Goal: Information Seeking & Learning: Understand process/instructions

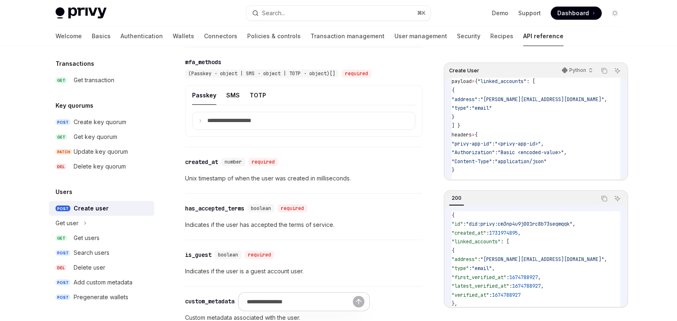
scroll to position [1276, 0]
click at [240, 106] on ul "Passkey SMS TOTP" at bounding box center [303, 96] width 223 height 20
click at [235, 106] on button "SMS" at bounding box center [233, 95] width 14 height 19
click at [198, 124] on icon at bounding box center [200, 122] width 4 height 4
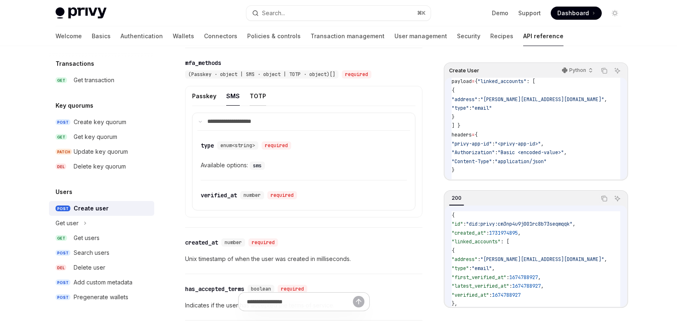
click at [256, 106] on button "TOTP" at bounding box center [258, 95] width 16 height 19
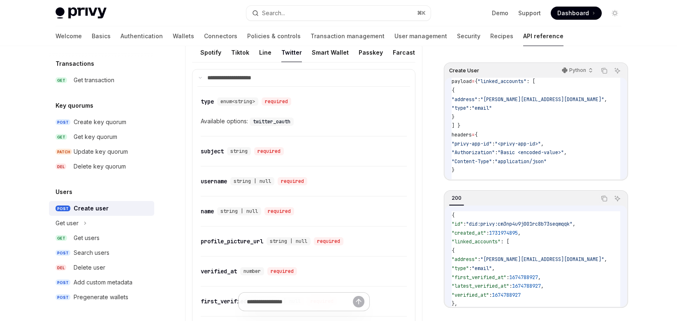
scroll to position [951, 0]
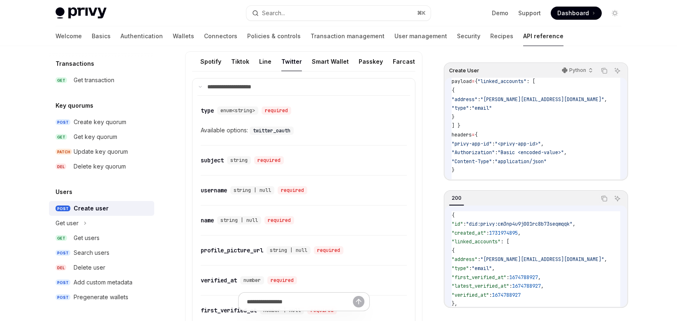
click at [267, 135] on code "twitter_oauth" at bounding box center [272, 131] width 44 height 8
copy code "twitter_oauth"
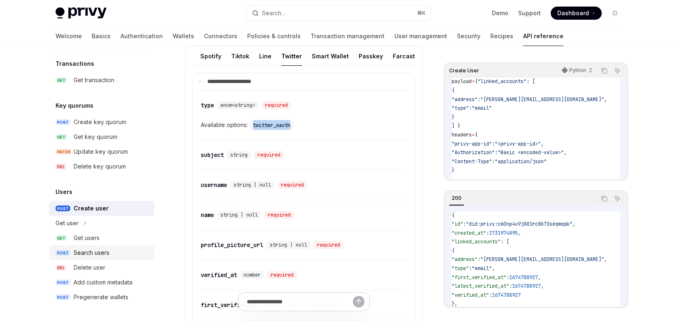
scroll to position [964, 0]
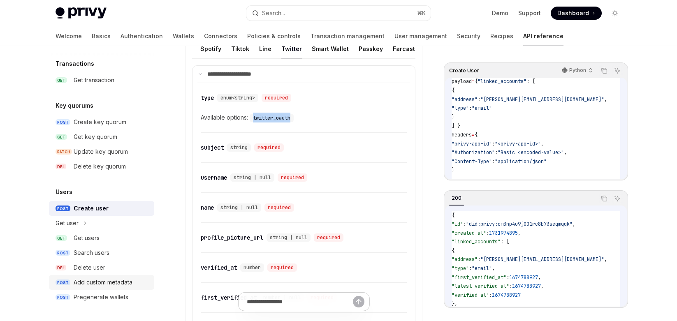
click at [123, 282] on div "Add custom metadata" at bounding box center [103, 283] width 59 height 10
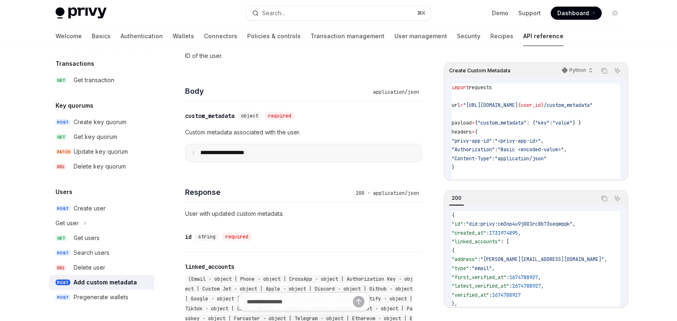
scroll to position [245, 0]
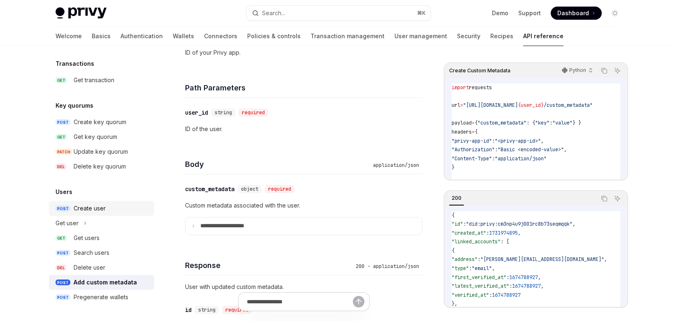
click at [91, 209] on div "Create user" at bounding box center [90, 209] width 32 height 10
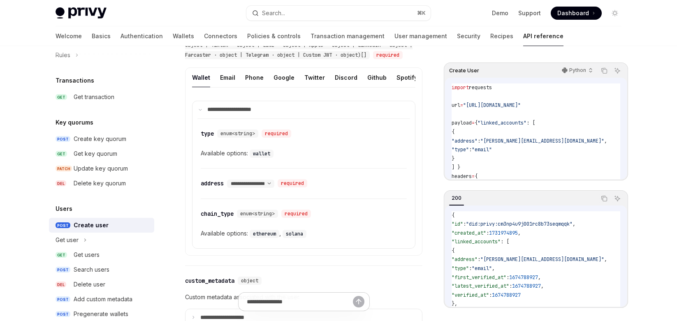
scroll to position [526, 0]
click at [121, 38] on link "Authentication" at bounding box center [142, 36] width 42 height 20
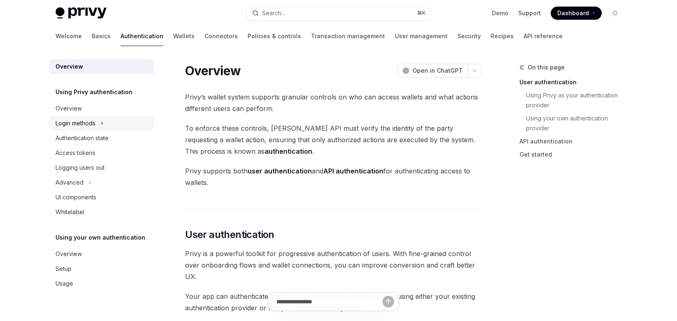
click at [100, 128] on button "Login methods" at bounding box center [101, 123] width 105 height 15
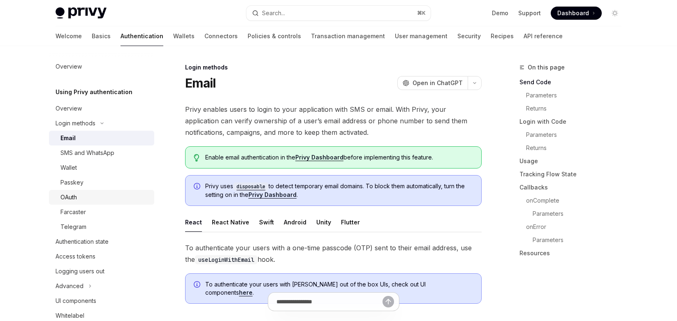
click at [101, 195] on div "OAuth" at bounding box center [104, 197] width 89 height 10
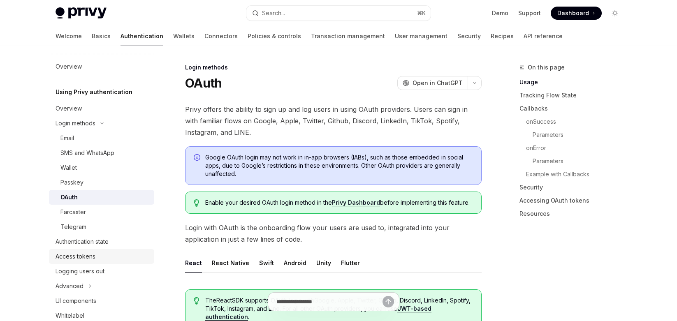
click at [98, 253] on div "Access tokens" at bounding box center [103, 257] width 94 height 10
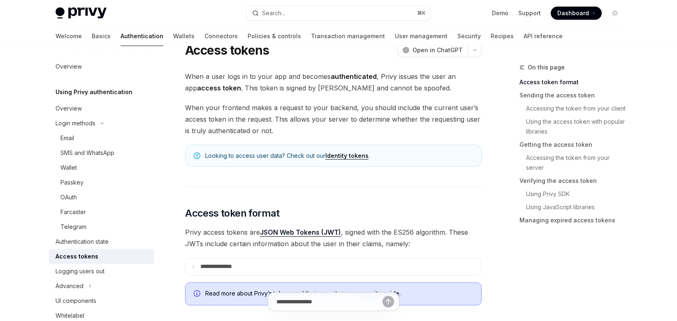
scroll to position [33, 0]
click at [89, 198] on div "OAuth" at bounding box center [104, 197] width 89 height 10
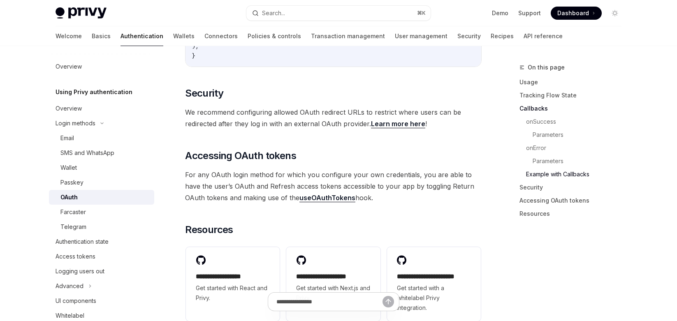
scroll to position [1667, 0]
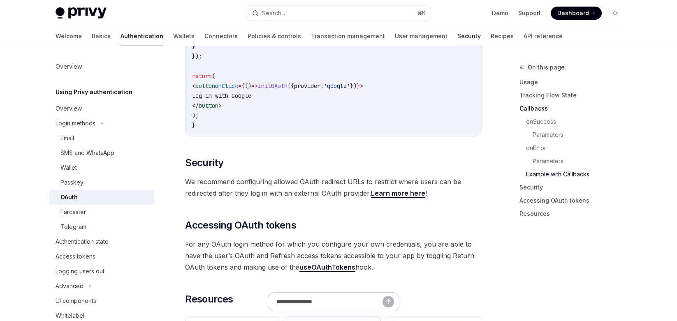
click at [457, 38] on link "Security" at bounding box center [468, 36] width 23 height 20
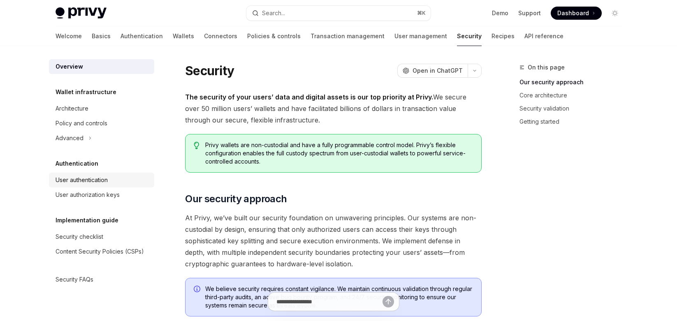
click at [86, 181] on div "User authentication" at bounding box center [82, 180] width 52 height 10
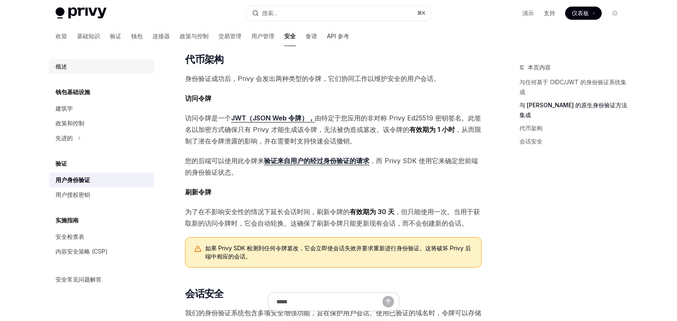
scroll to position [2, 0]
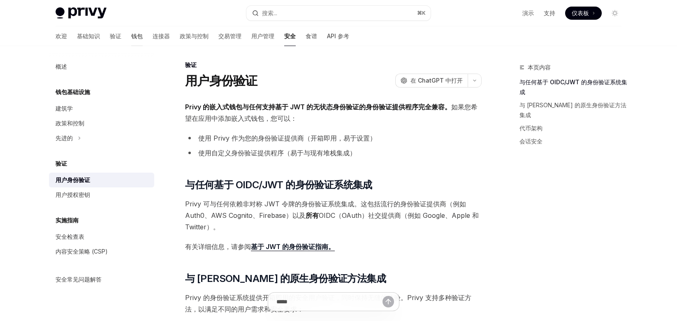
click at [131, 37] on font "钱包" at bounding box center [137, 35] width 12 height 7
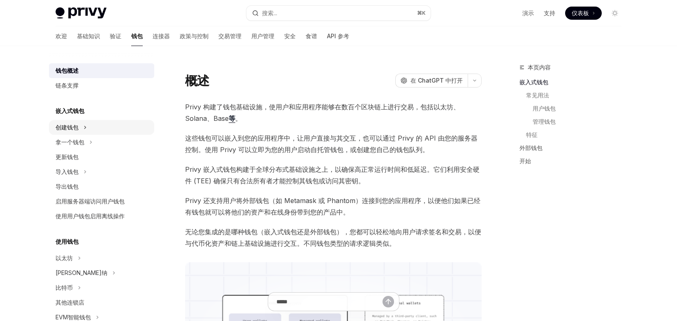
click at [85, 126] on icon at bounding box center [85, 127] width 1 height 2
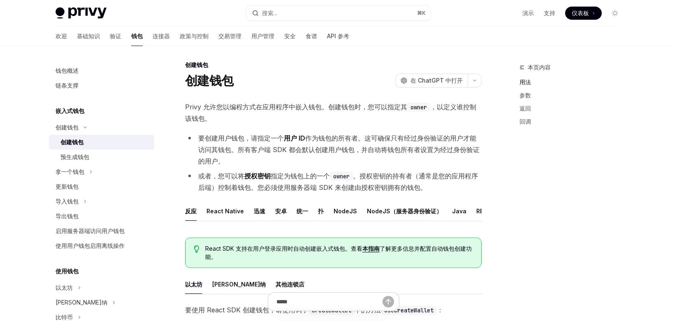
click at [100, 145] on div "创建钱包" at bounding box center [104, 142] width 89 height 10
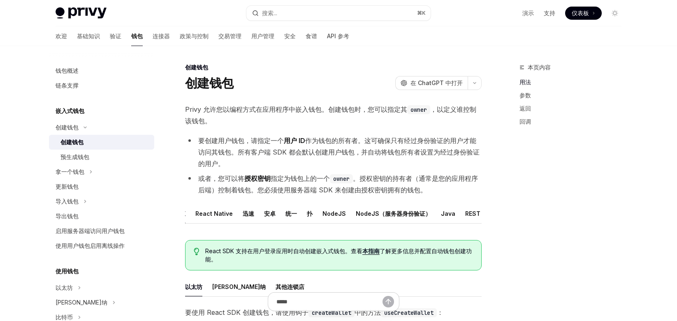
scroll to position [0, 14]
click at [471, 215] on font "REST API" at bounding box center [475, 213] width 26 height 7
type textarea "*"
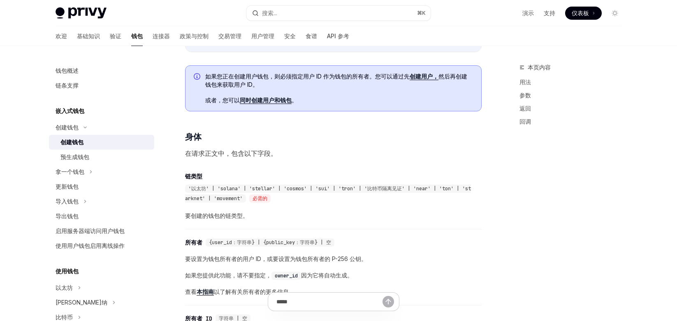
scroll to position [243, 0]
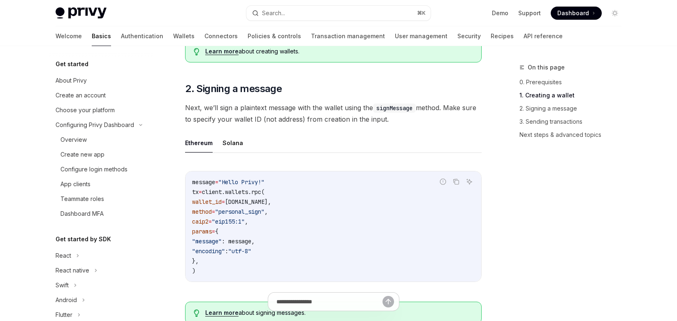
scroll to position [118, 0]
